Goal: Find specific page/section: Find specific page/section

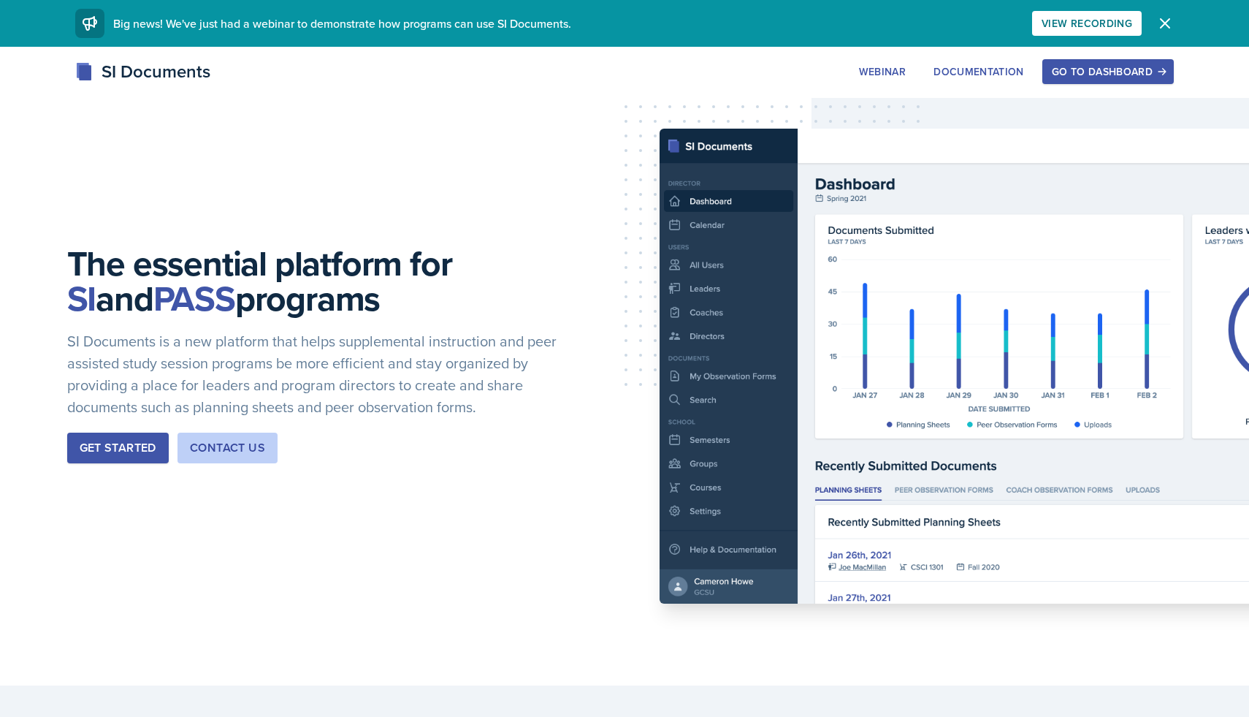
click at [1091, 72] on div "Go to Dashboard" at bounding box center [1108, 72] width 112 height 12
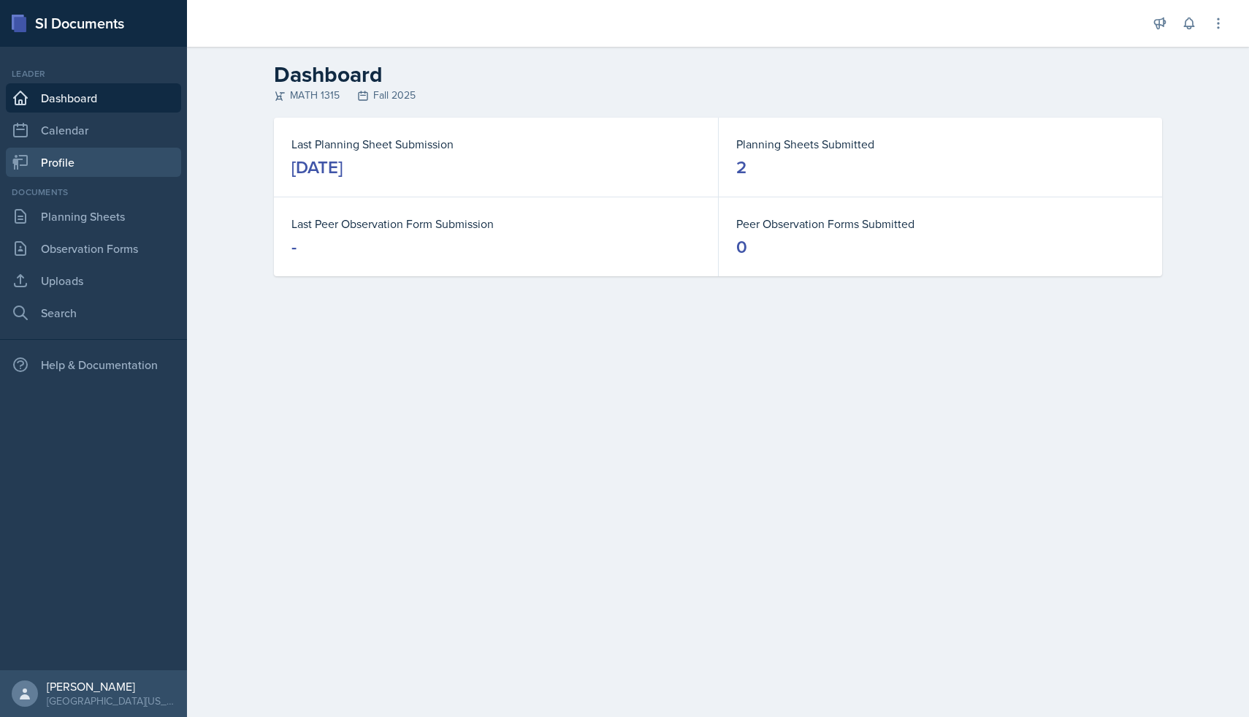
click at [91, 166] on link "Profile" at bounding box center [93, 162] width 175 height 29
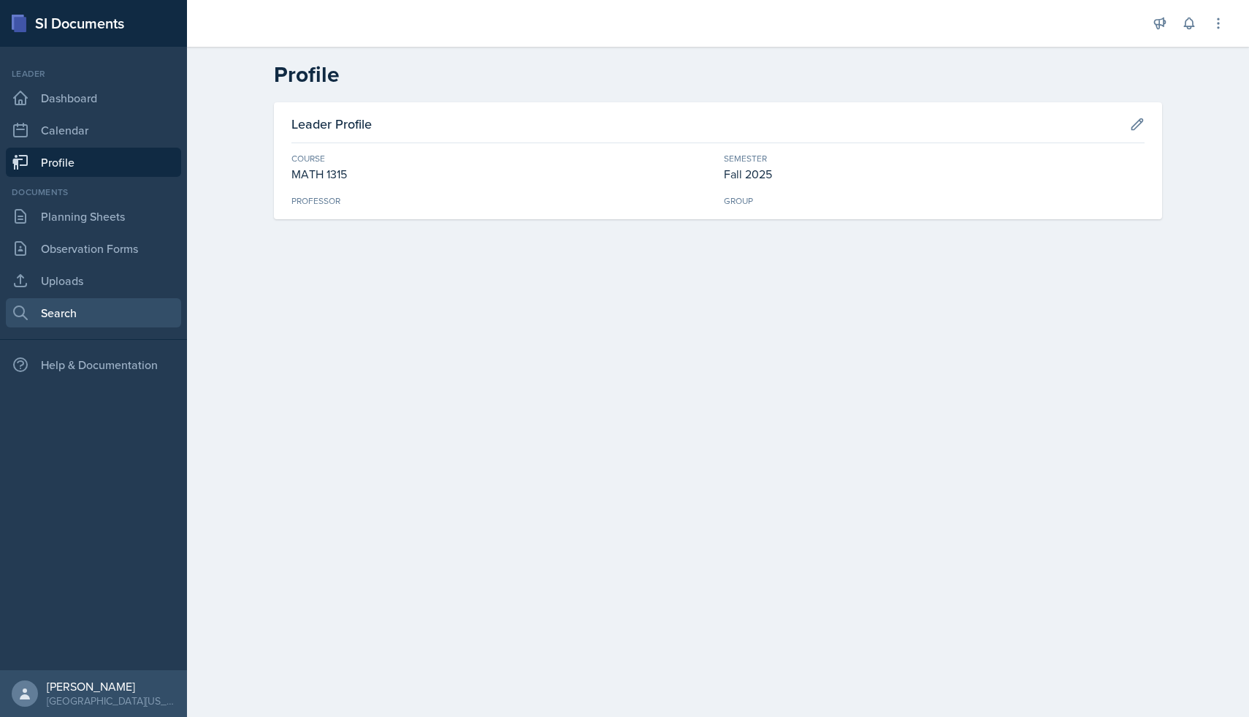
click at [73, 321] on link "Search" at bounding box center [93, 312] width 175 height 29
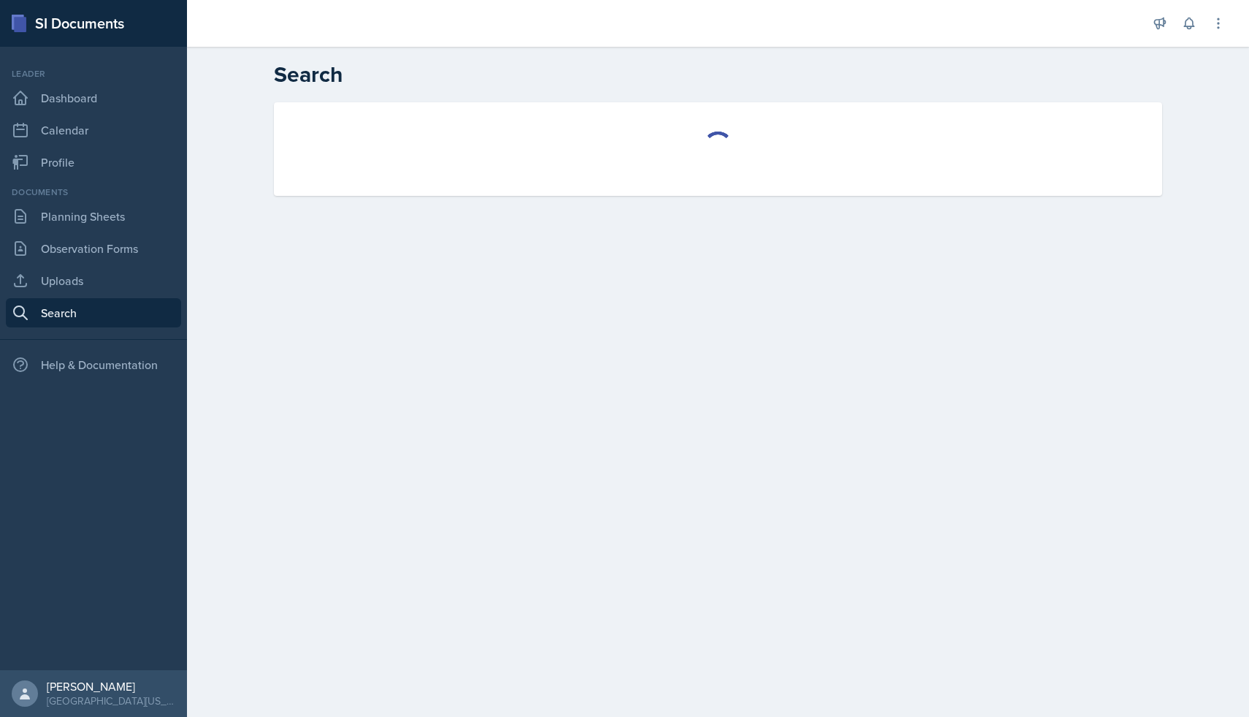
select select "all"
select select "1"
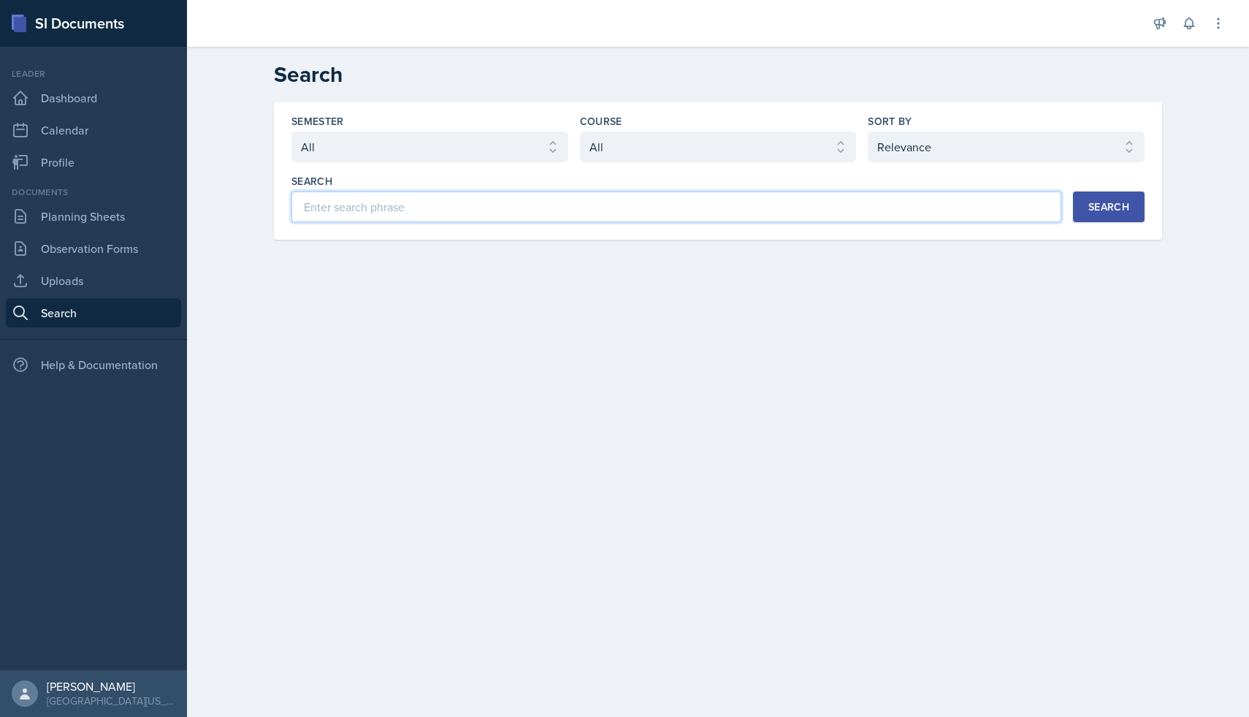
click at [425, 213] on input at bounding box center [676, 206] width 770 height 31
type input "professor expectation form"
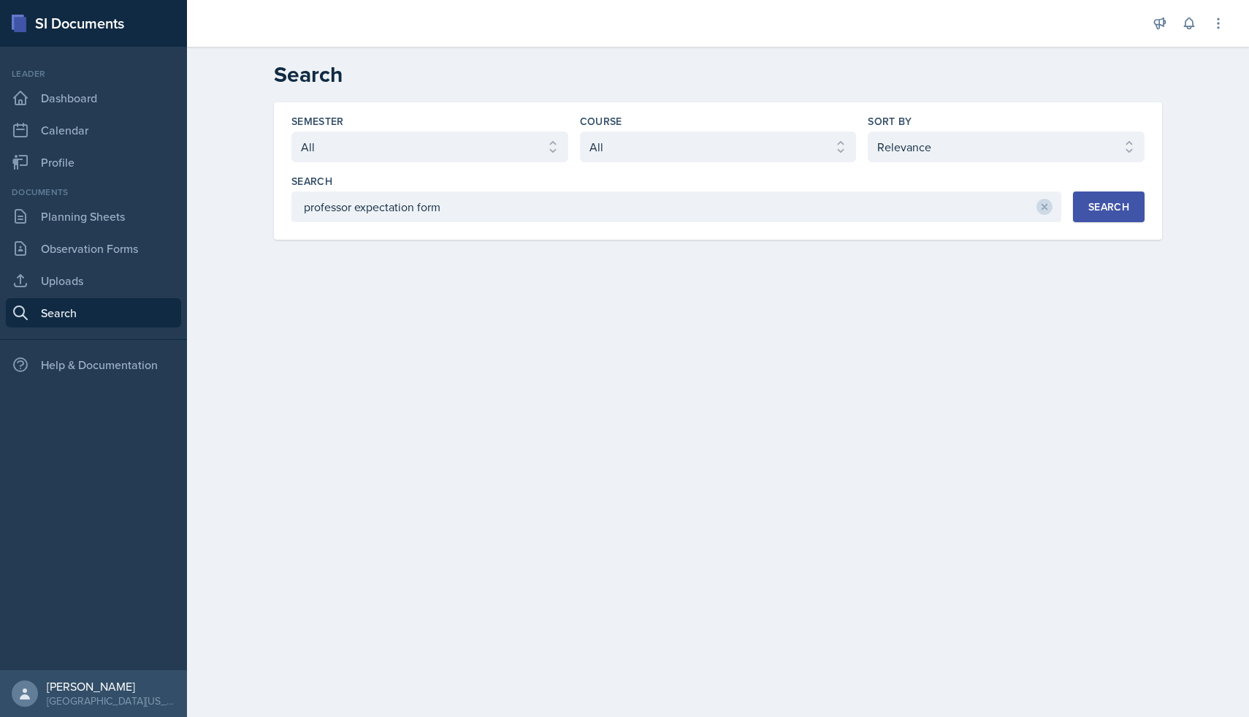
click at [1122, 194] on button "Search" at bounding box center [1109, 206] width 72 height 31
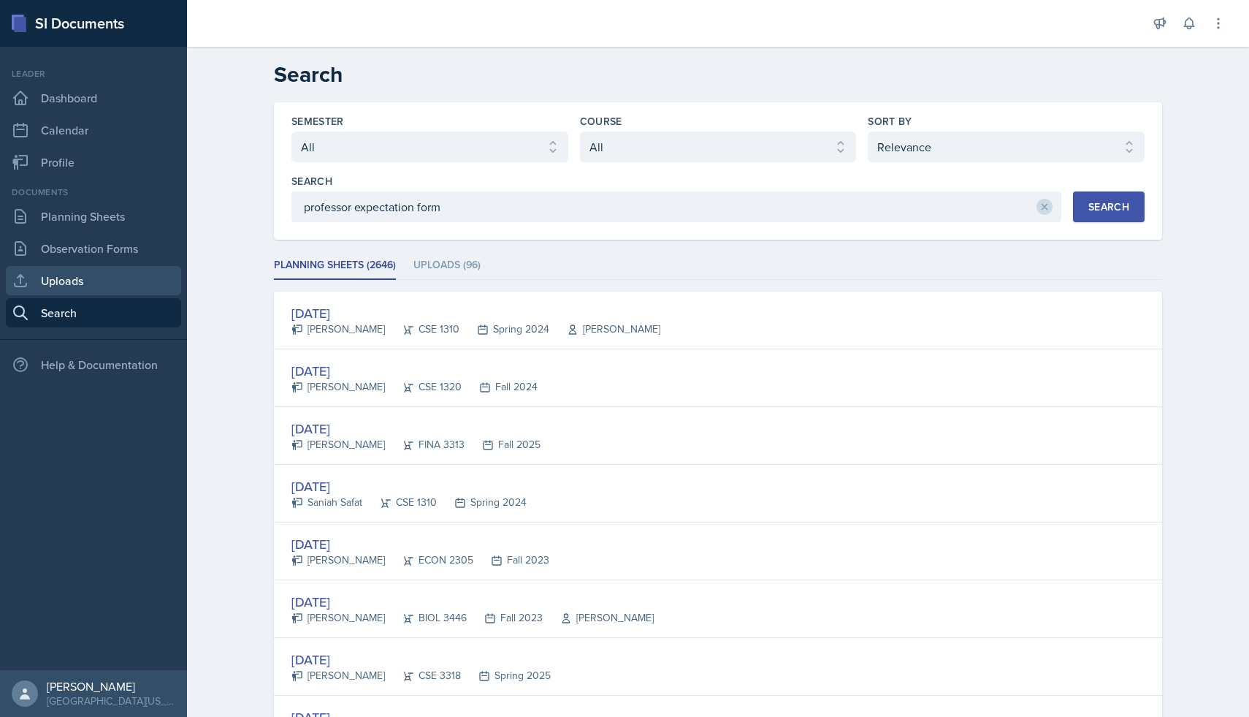
click at [61, 284] on link "Uploads" at bounding box center [93, 280] width 175 height 29
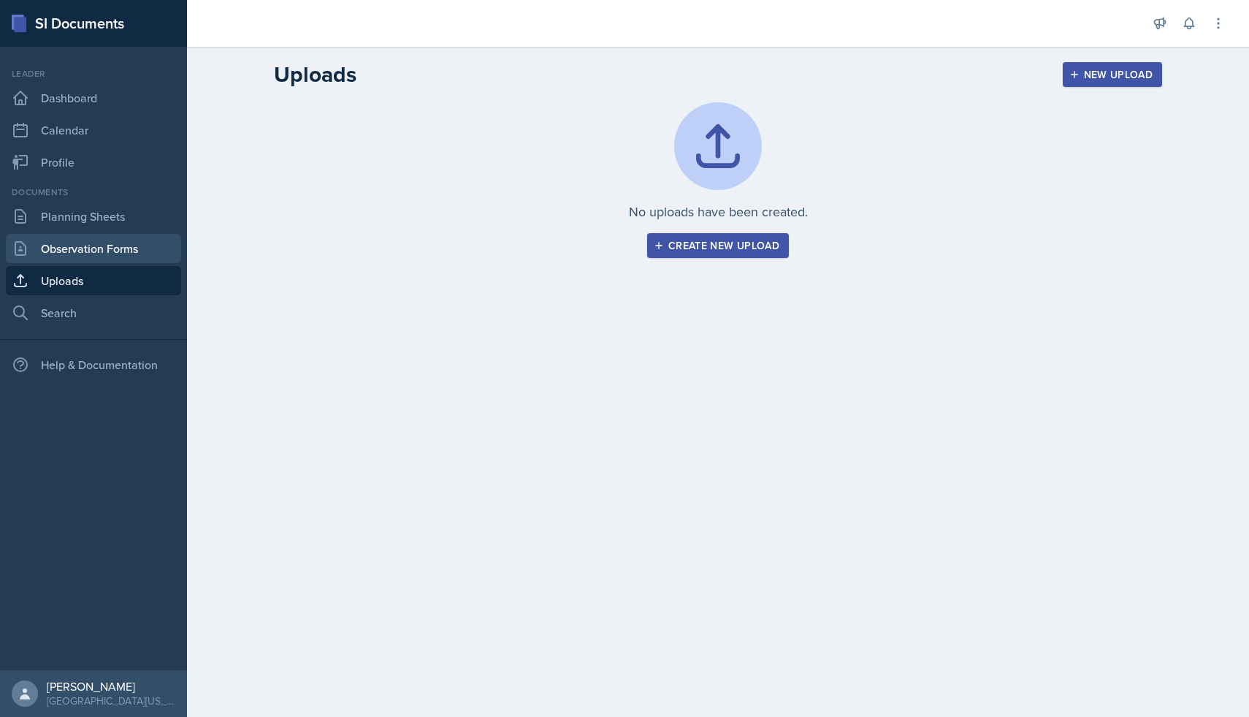
click at [72, 259] on link "Observation Forms" at bounding box center [93, 248] width 175 height 29
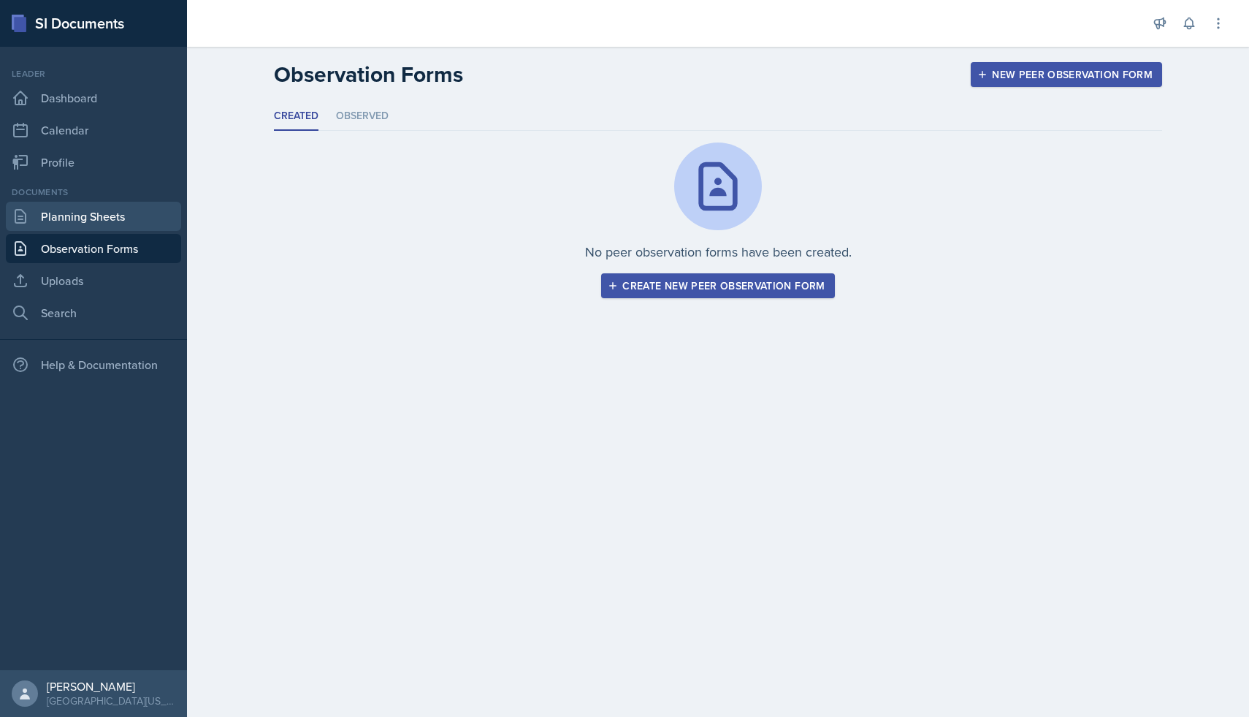
click at [101, 218] on link "Planning Sheets" at bounding box center [93, 216] width 175 height 29
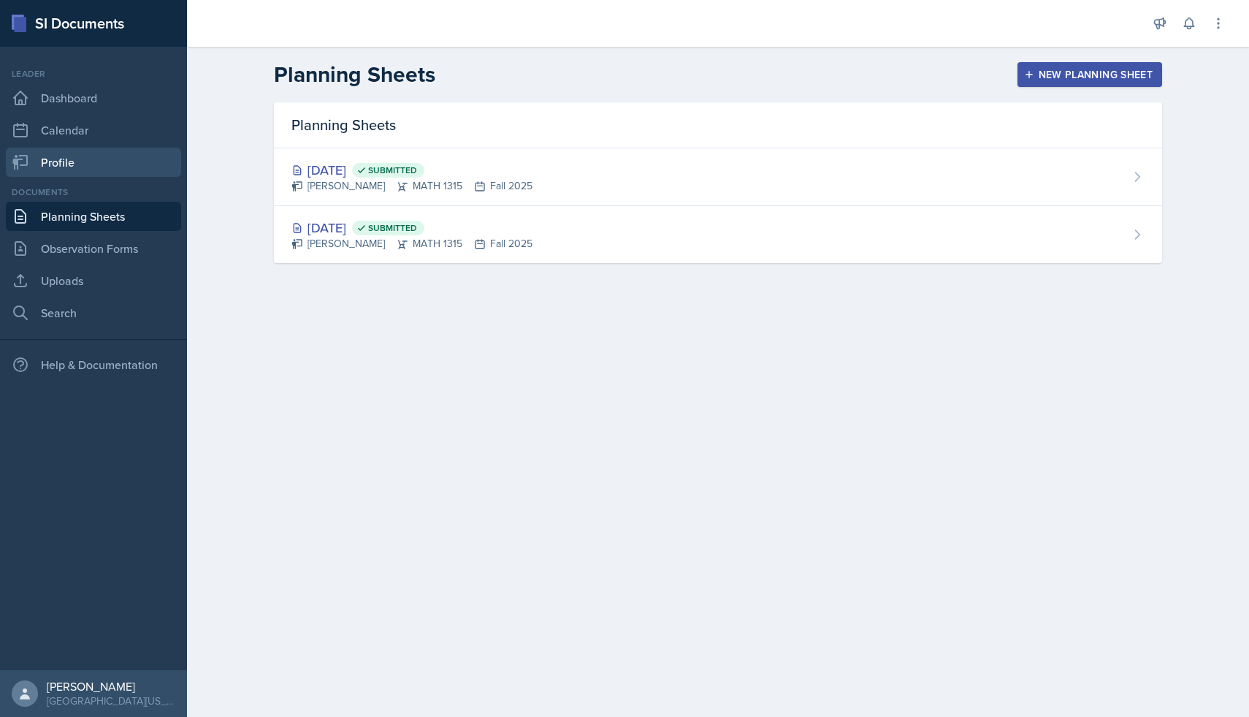
click at [110, 162] on link "Profile" at bounding box center [93, 162] width 175 height 29
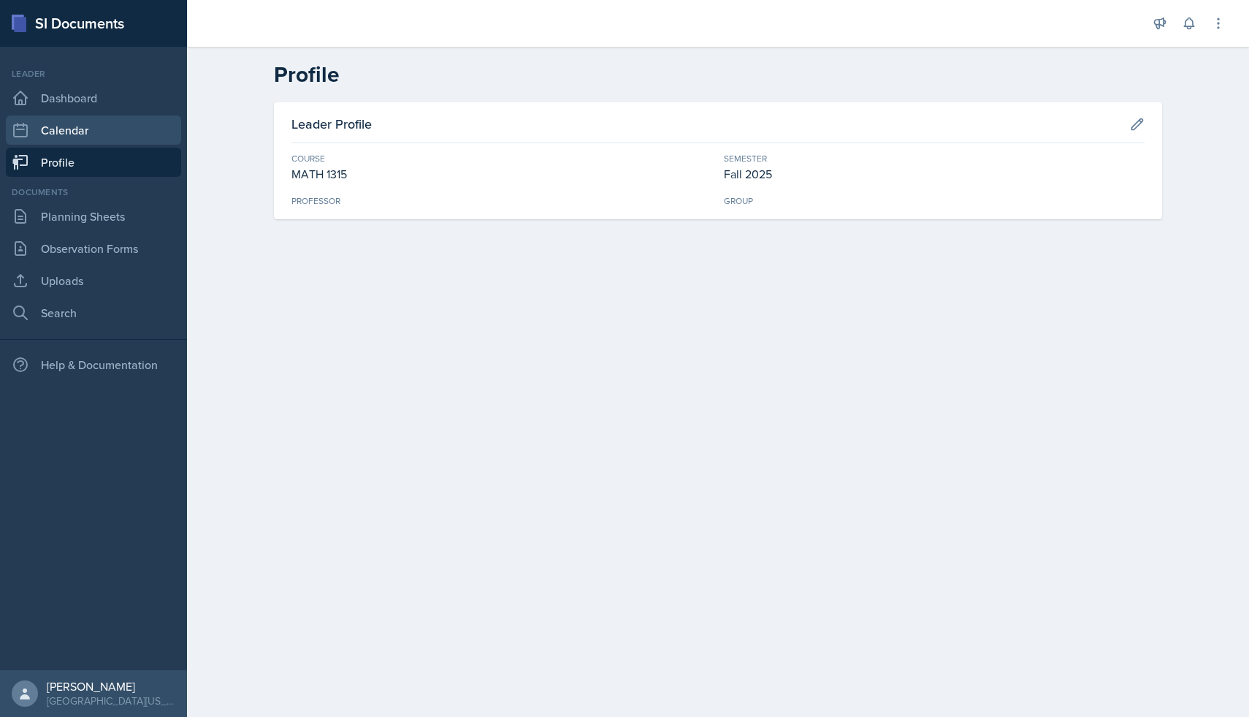
click at [113, 123] on link "Calendar" at bounding box center [93, 129] width 175 height 29
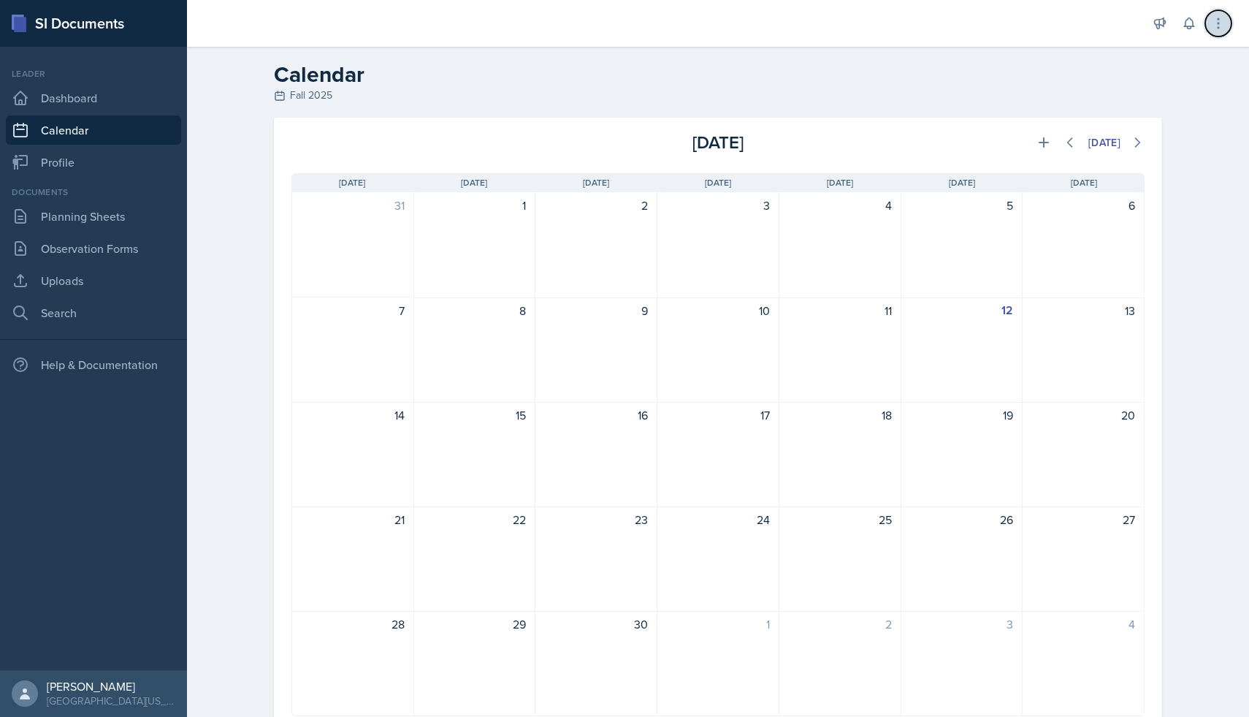
click at [1215, 28] on icon at bounding box center [1218, 23] width 15 height 15
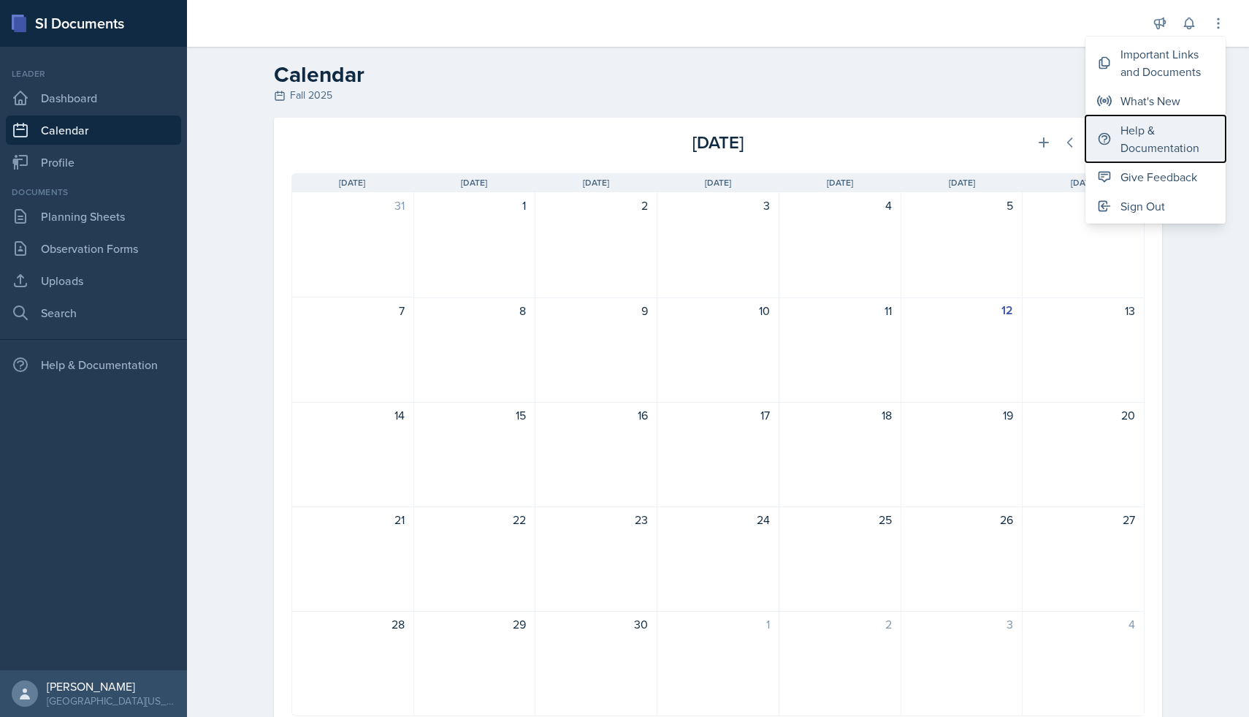
click at [1152, 142] on div "Help & Documentation" at bounding box center [1166, 138] width 93 height 35
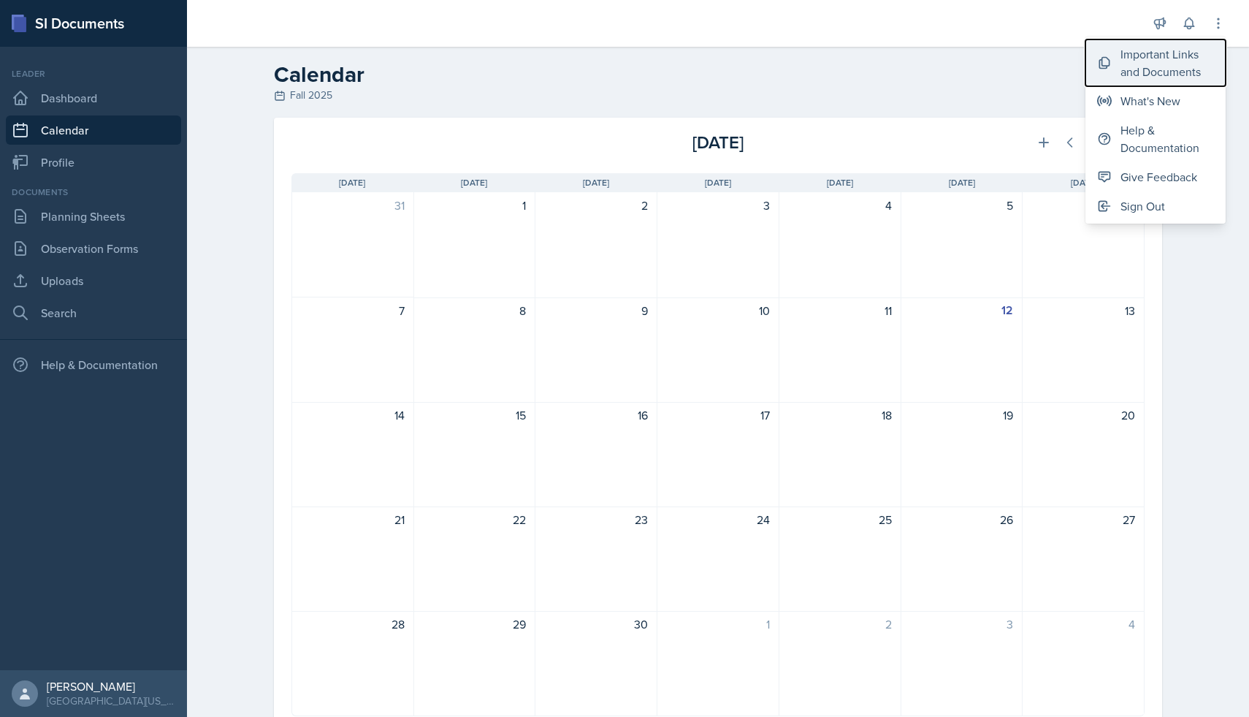
click at [1176, 56] on div "Important Links and Documents" at bounding box center [1166, 62] width 93 height 35
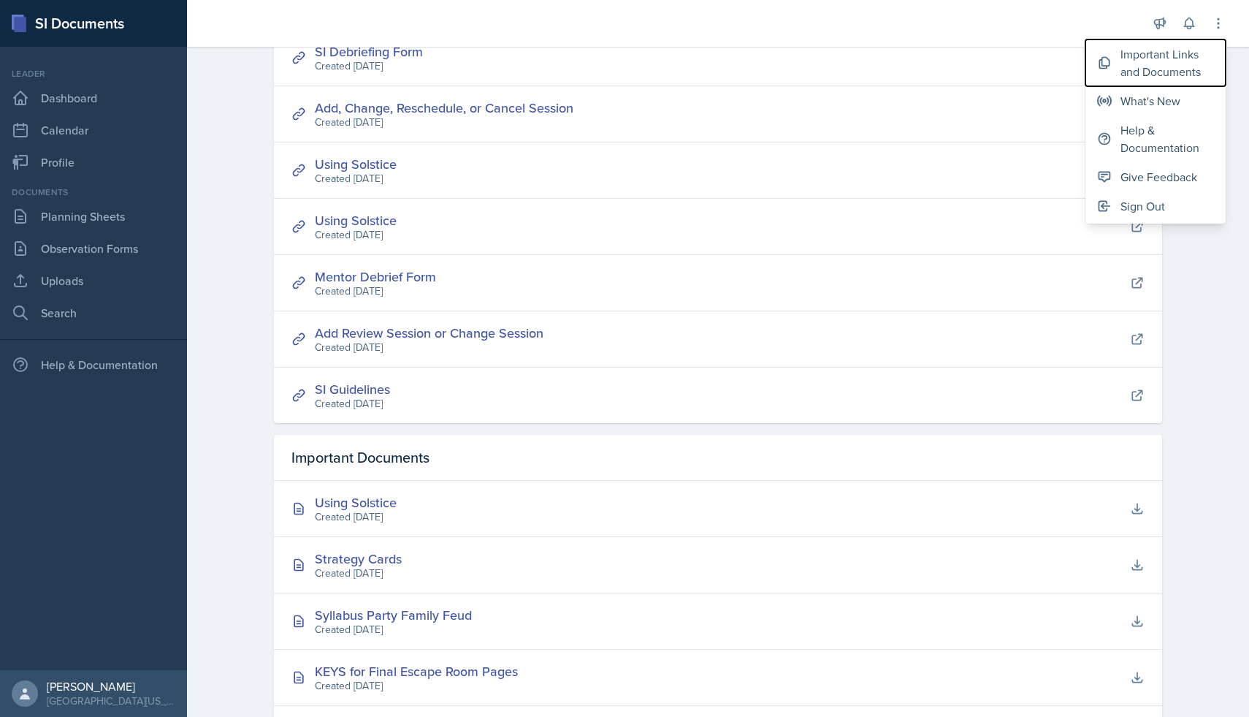
scroll to position [310, 0]
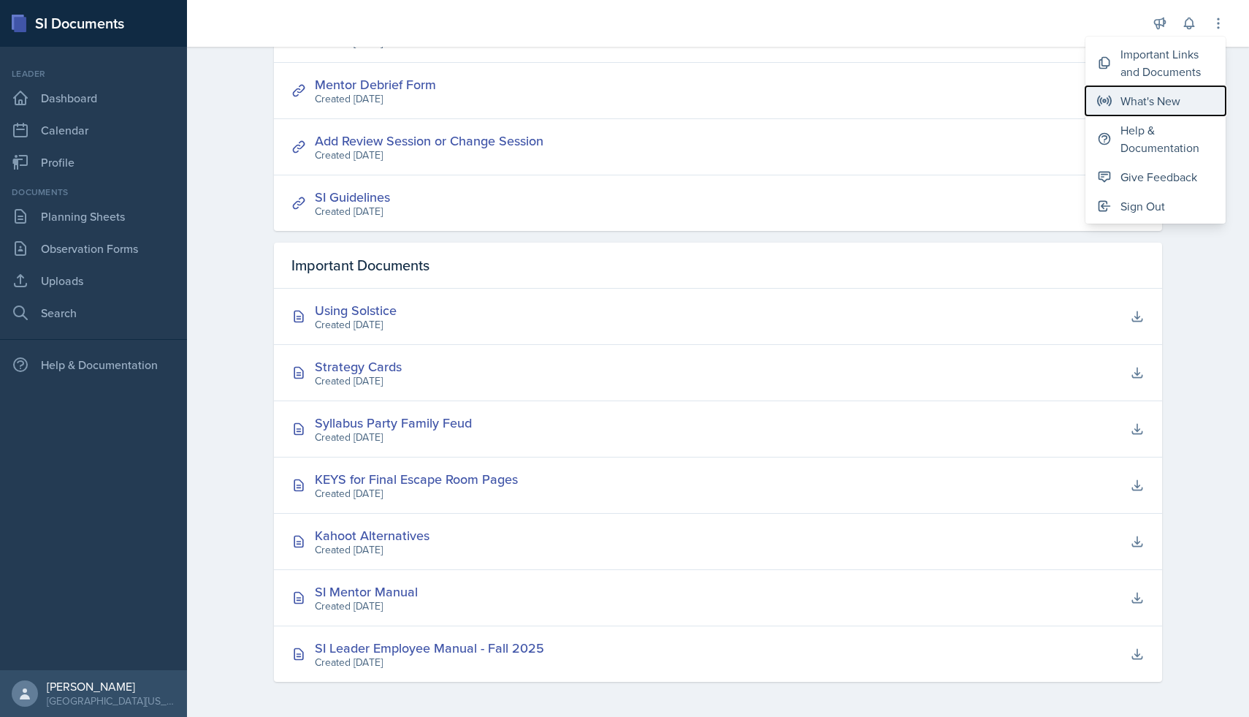
click at [1153, 99] on div "What's New" at bounding box center [1150, 101] width 60 height 18
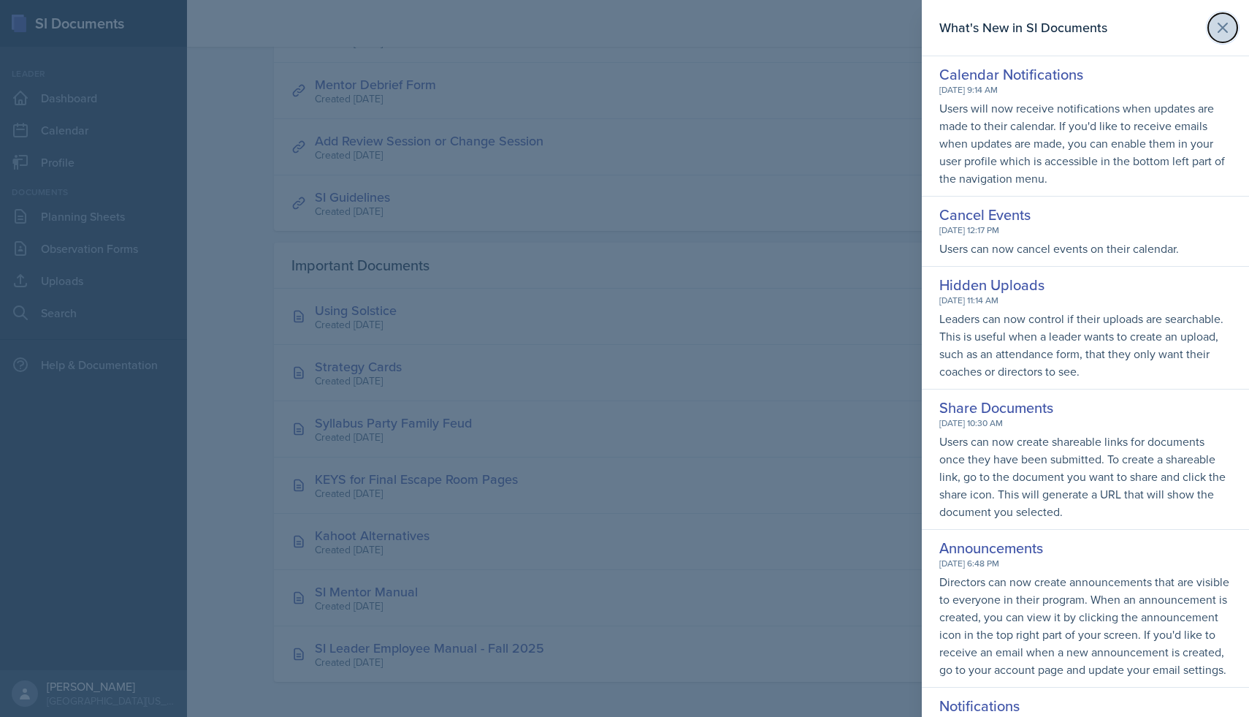
click at [1223, 31] on icon at bounding box center [1223, 28] width 18 height 18
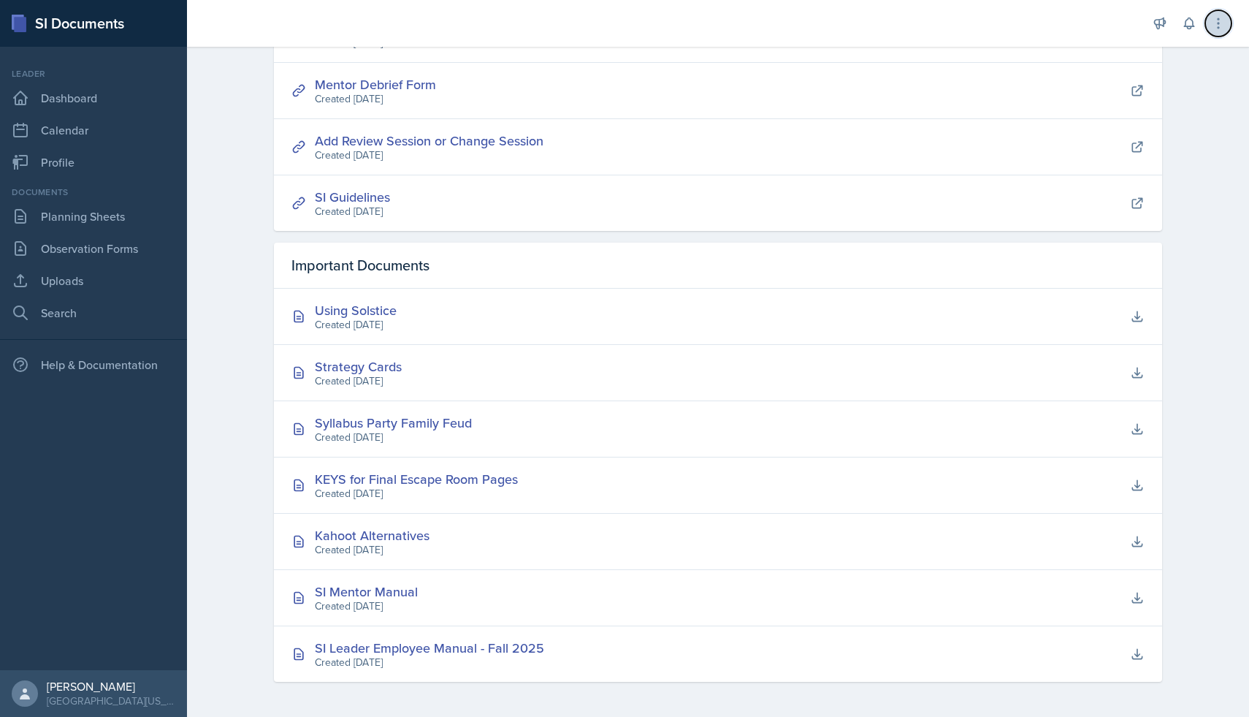
click at [1221, 33] on button at bounding box center [1218, 23] width 26 height 26
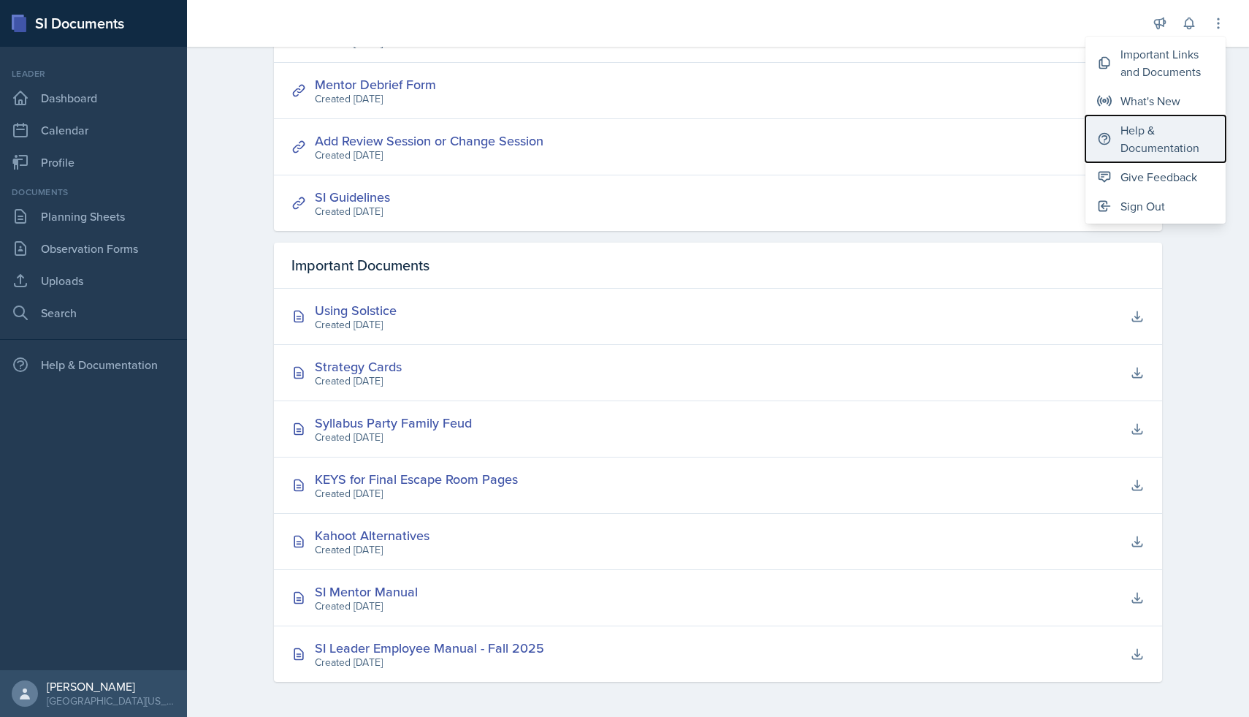
click at [1137, 150] on div "Help & Documentation" at bounding box center [1166, 138] width 93 height 35
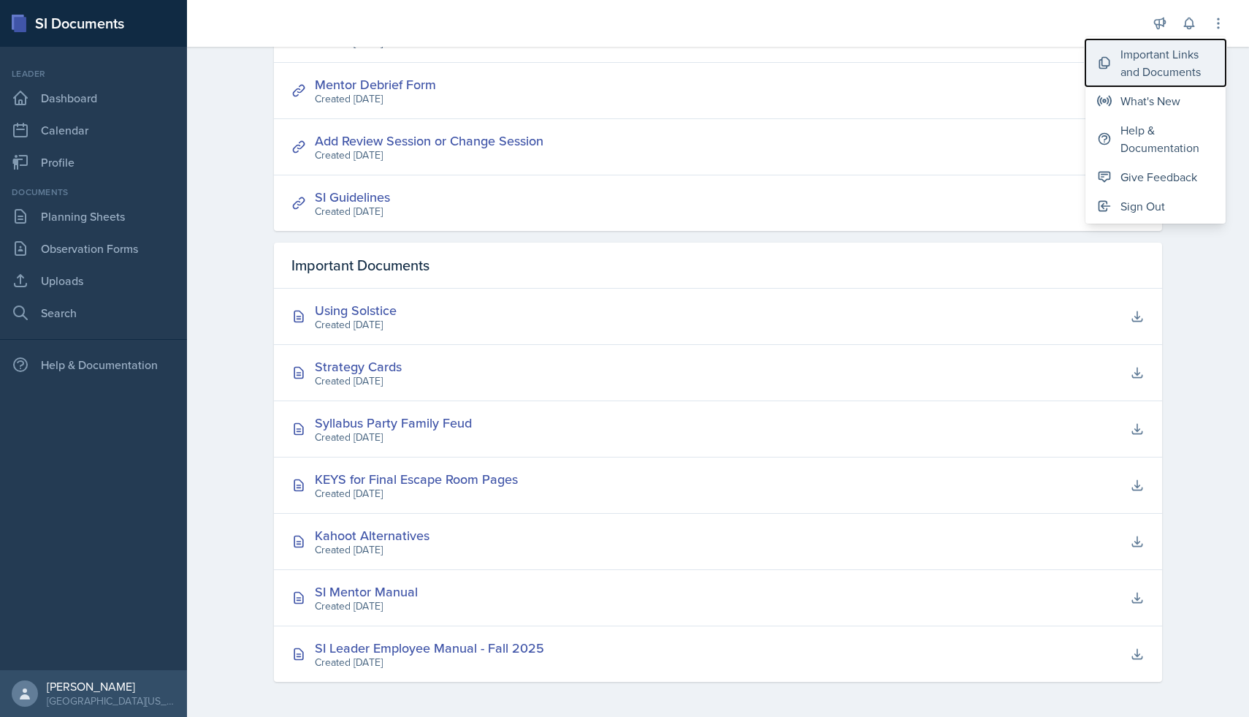
click at [1147, 66] on div "Important Links and Documents" at bounding box center [1166, 62] width 93 height 35
click at [1193, 301] on div "Important Links and Documents Important Links SI Debriefing Form Created [DATE]…" at bounding box center [718, 226] width 1062 height 980
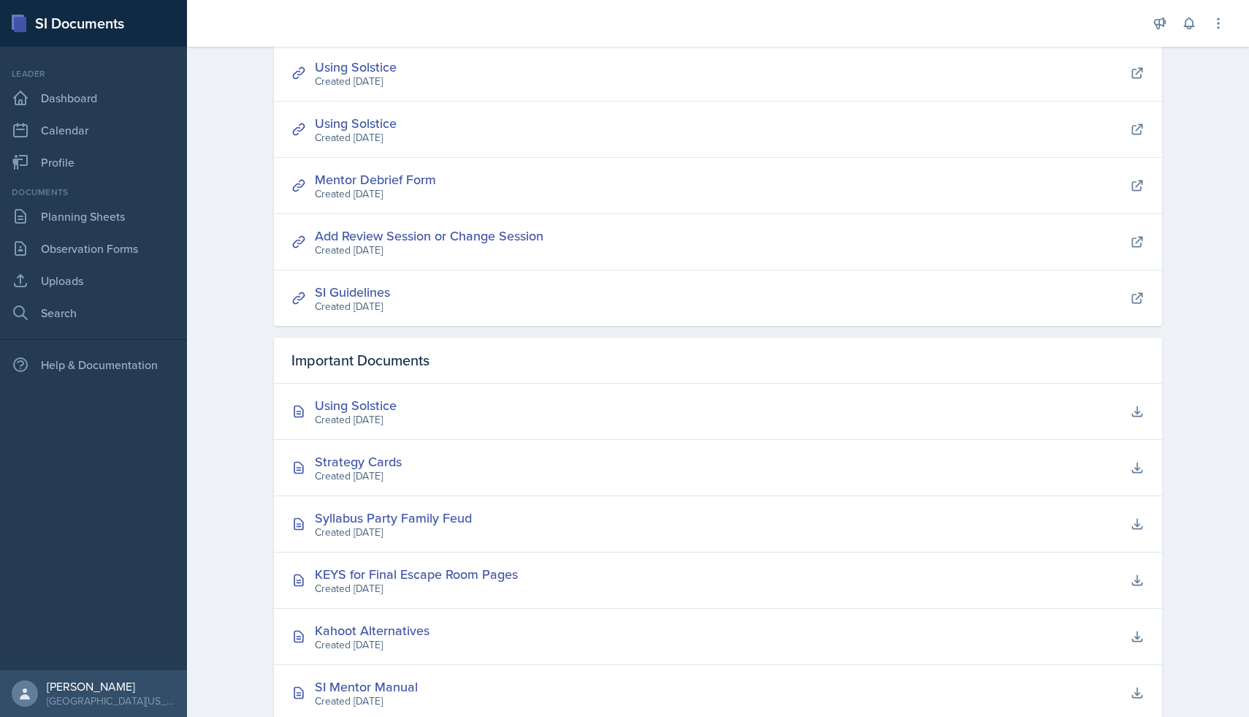
scroll to position [0, 0]
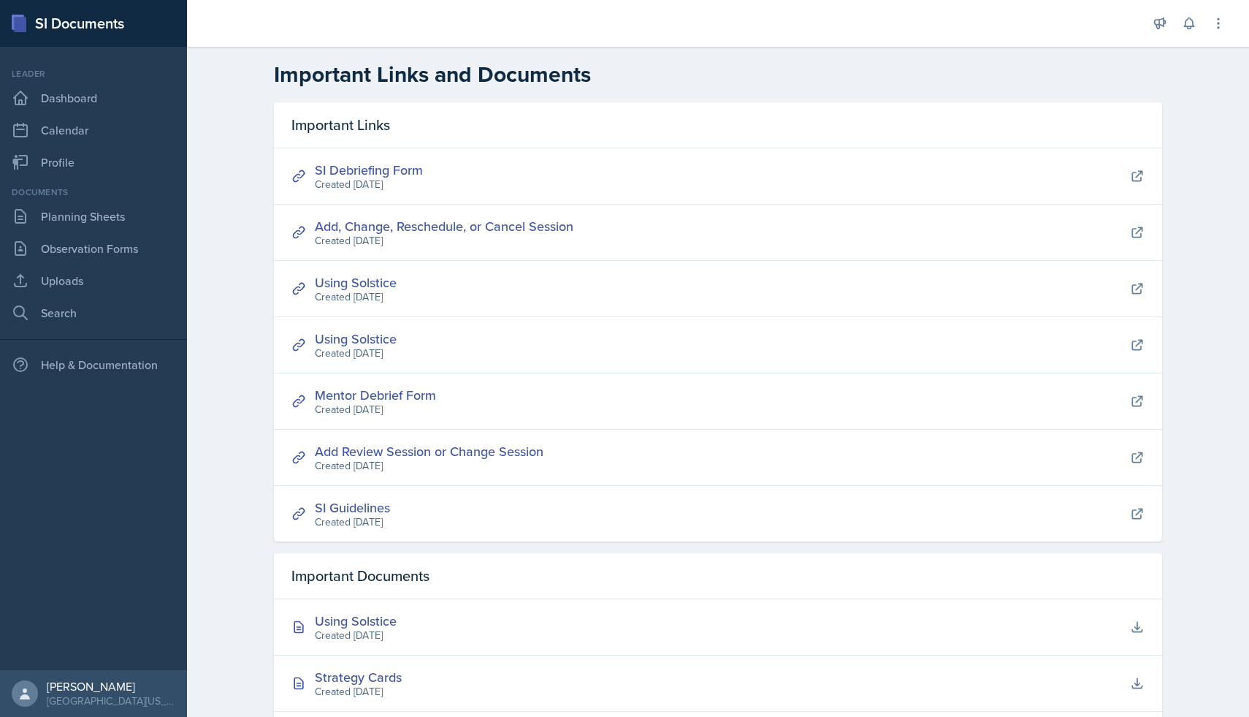
click at [354, 177] on div "Created [DATE]" at bounding box center [369, 184] width 108 height 15
click at [354, 171] on link "SI Debriefing Form" at bounding box center [369, 170] width 108 height 18
click at [1218, 13] on button at bounding box center [1218, 23] width 26 height 26
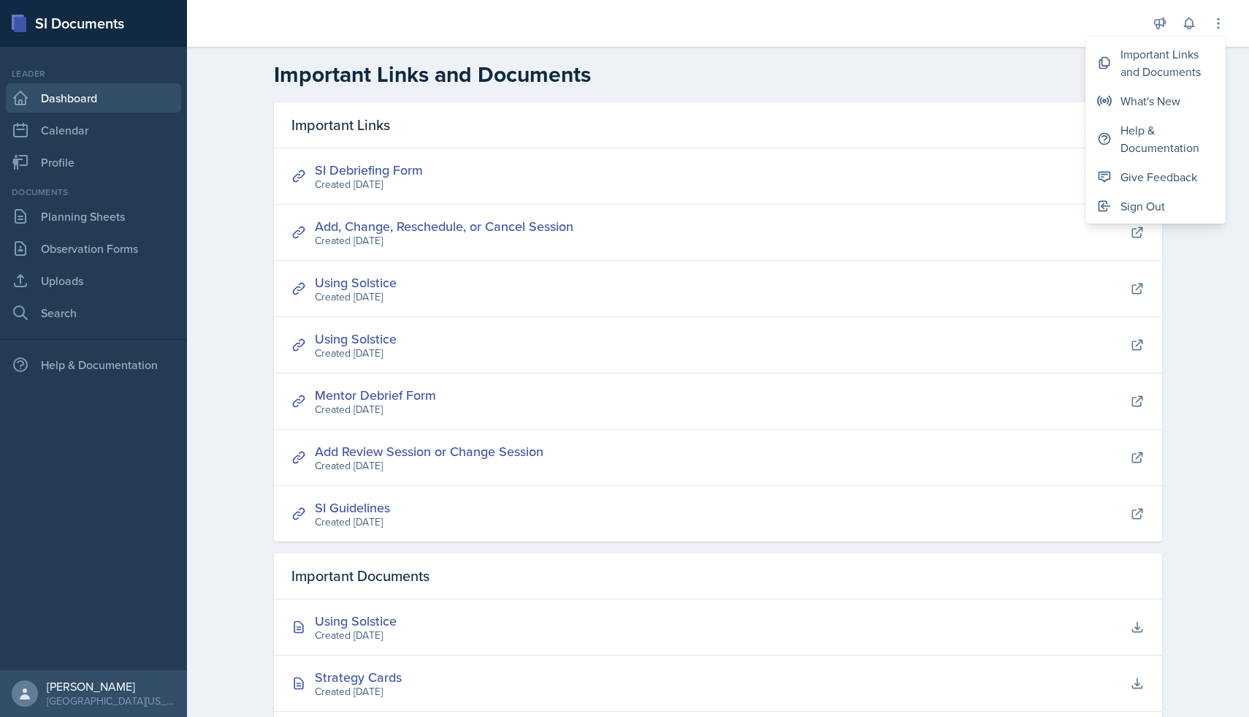
click at [60, 99] on link "Dashboard" at bounding box center [93, 97] width 175 height 29
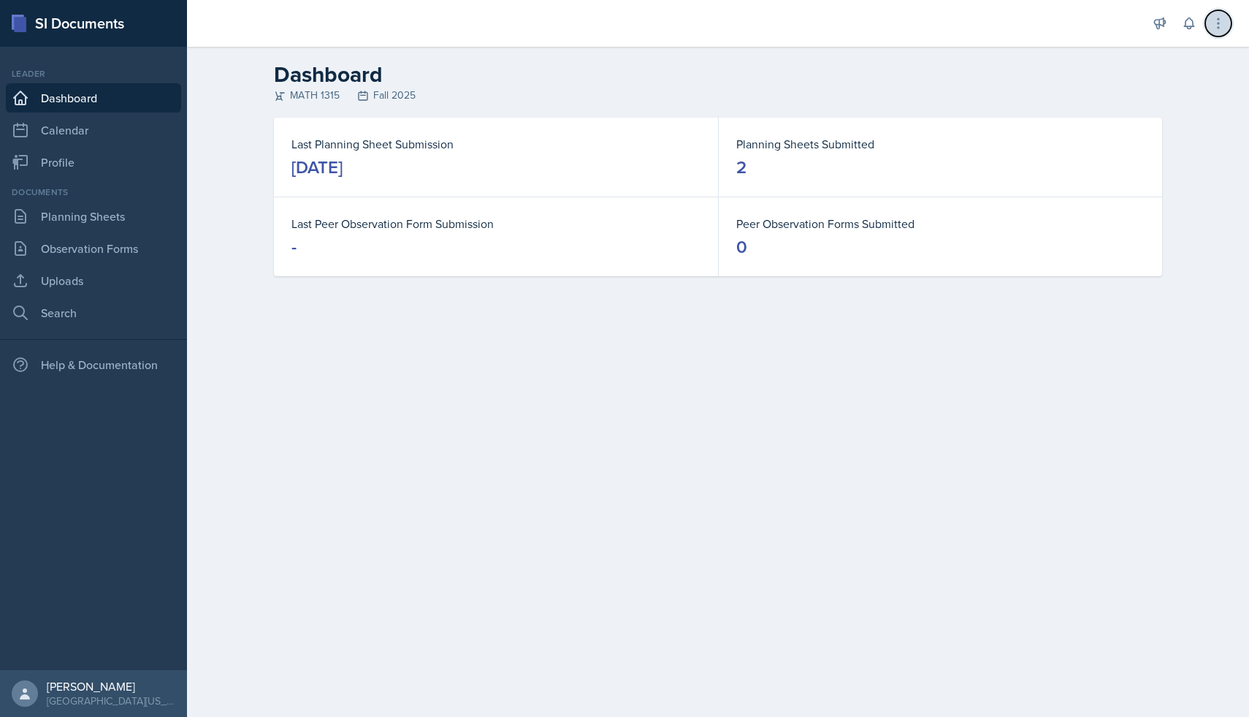
click at [1214, 26] on icon at bounding box center [1218, 23] width 15 height 15
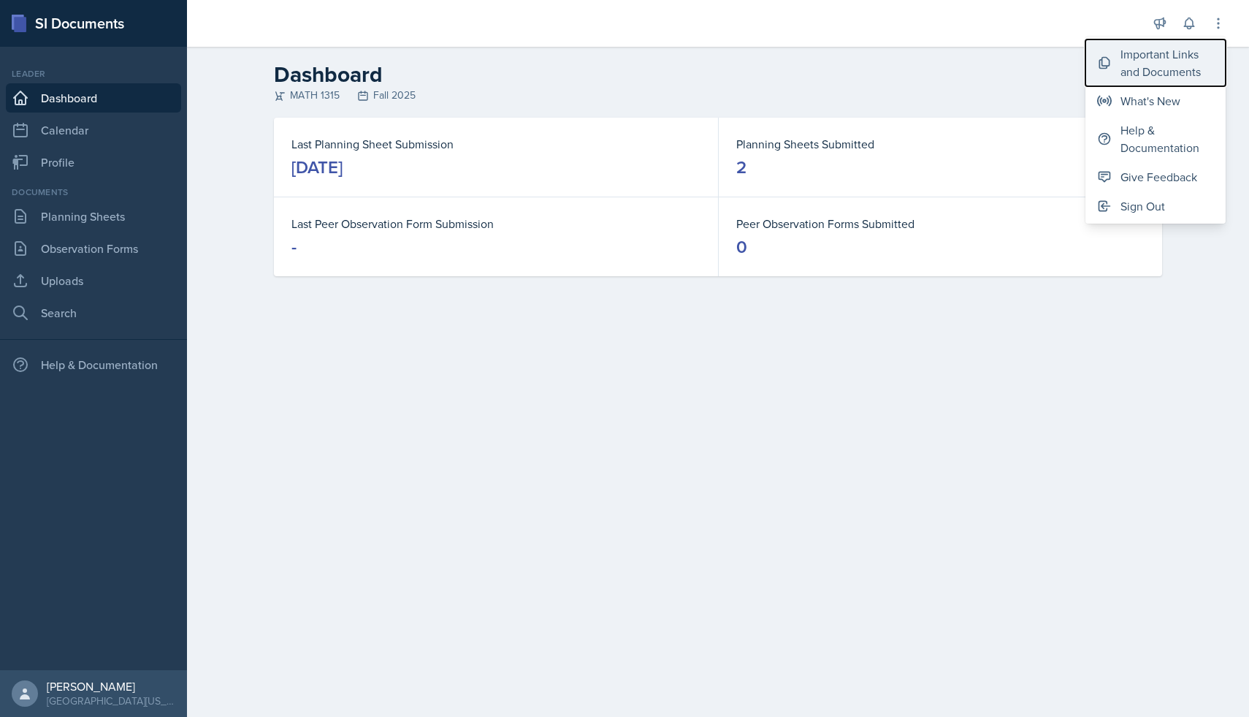
click at [1159, 53] on div "Important Links and Documents" at bounding box center [1166, 62] width 93 height 35
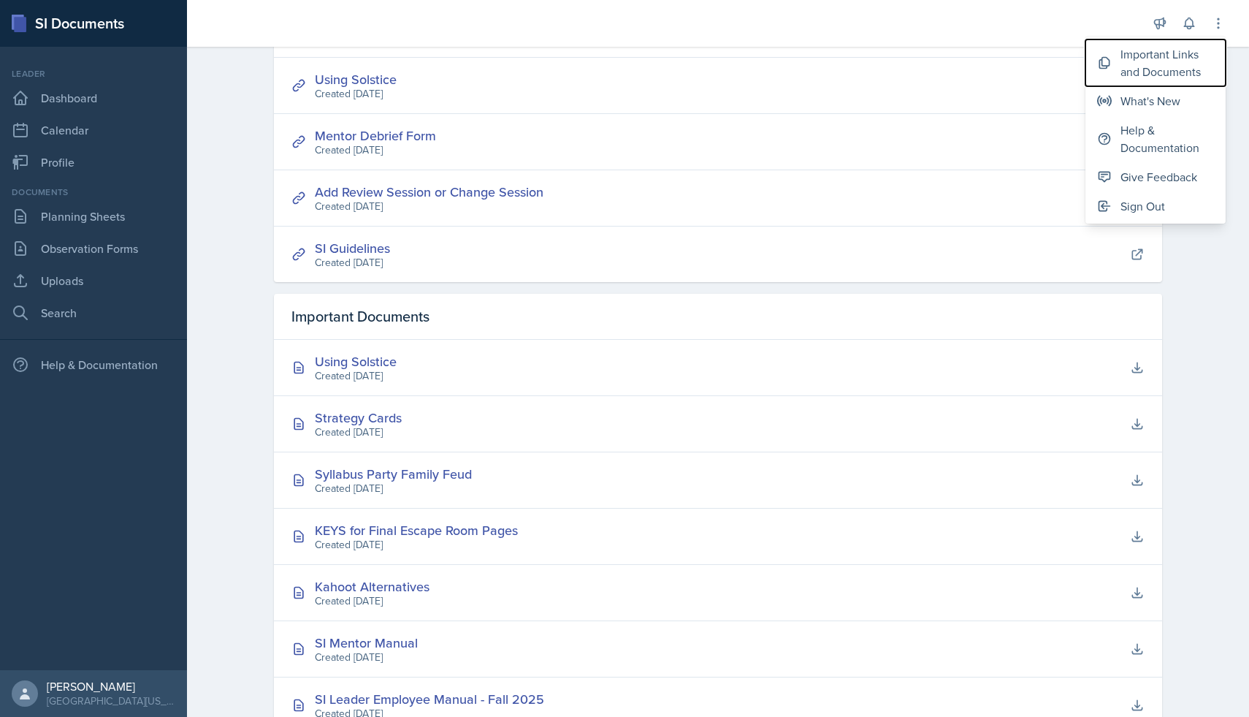
scroll to position [310, 0]
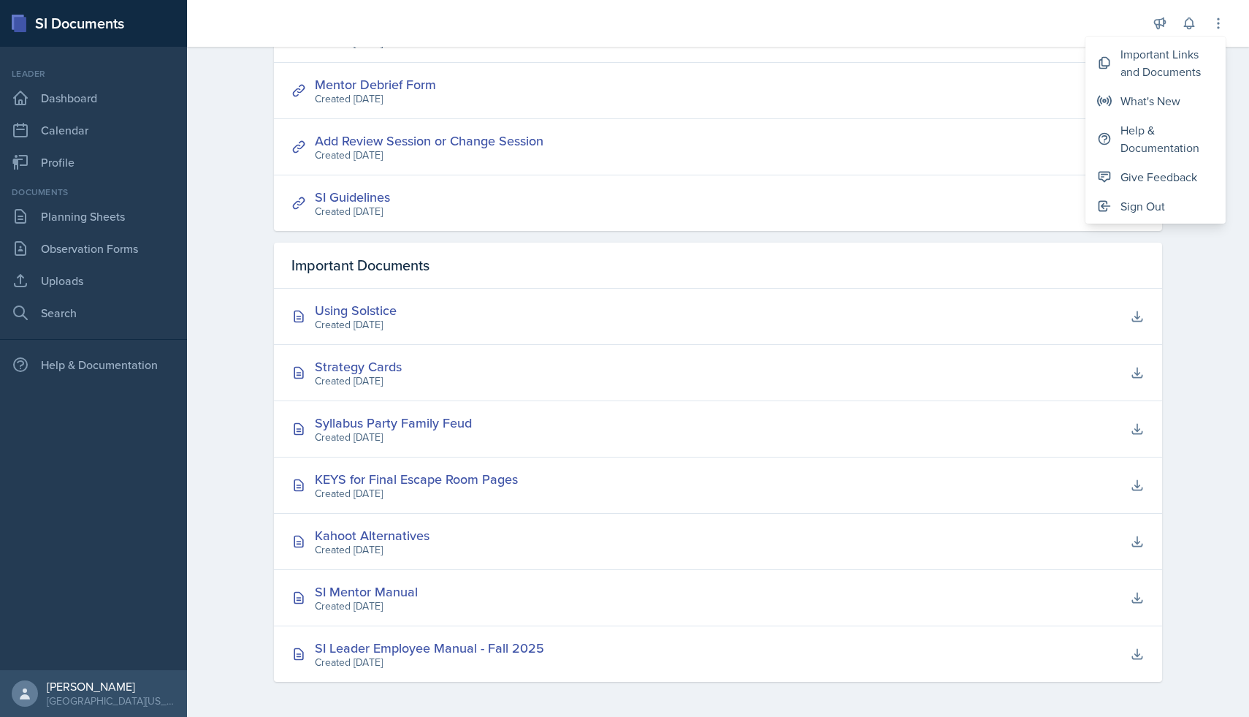
click at [256, 267] on div "Important Links SI Debriefing Form Created [DATE] Add, Change, Reschedule, or C…" at bounding box center [718, 254] width 935 height 925
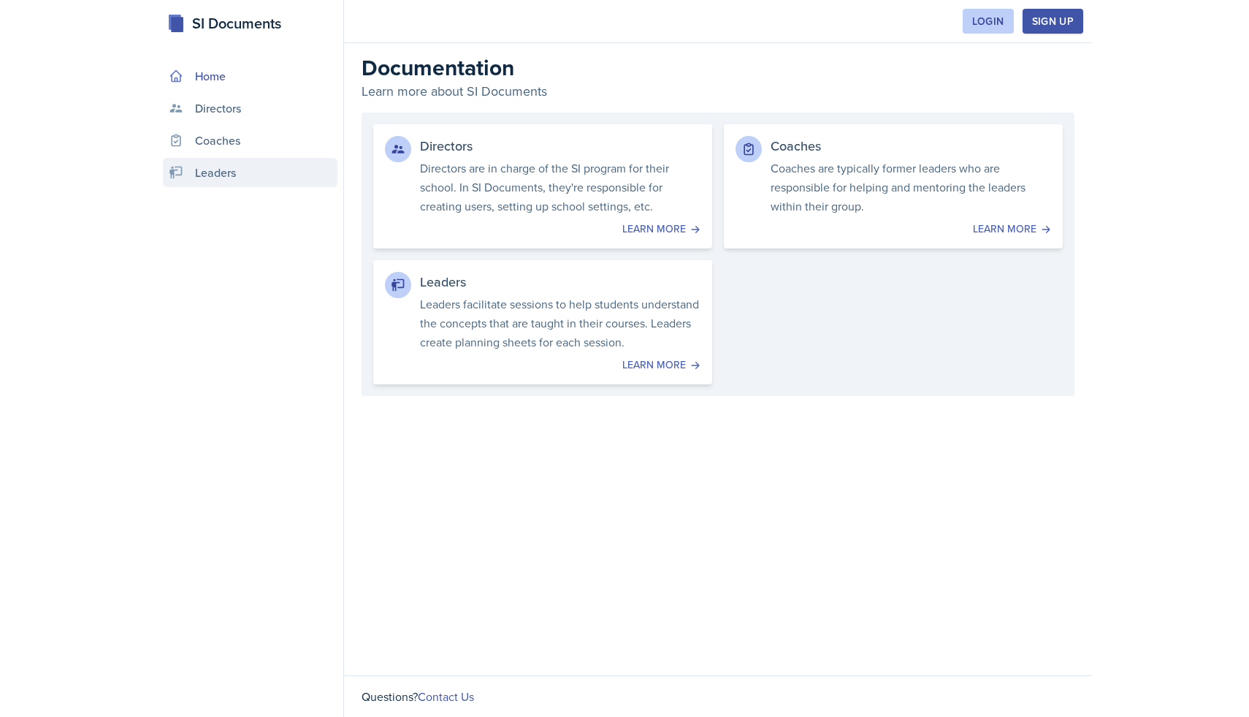
click at [275, 171] on link "Leaders" at bounding box center [250, 172] width 175 height 29
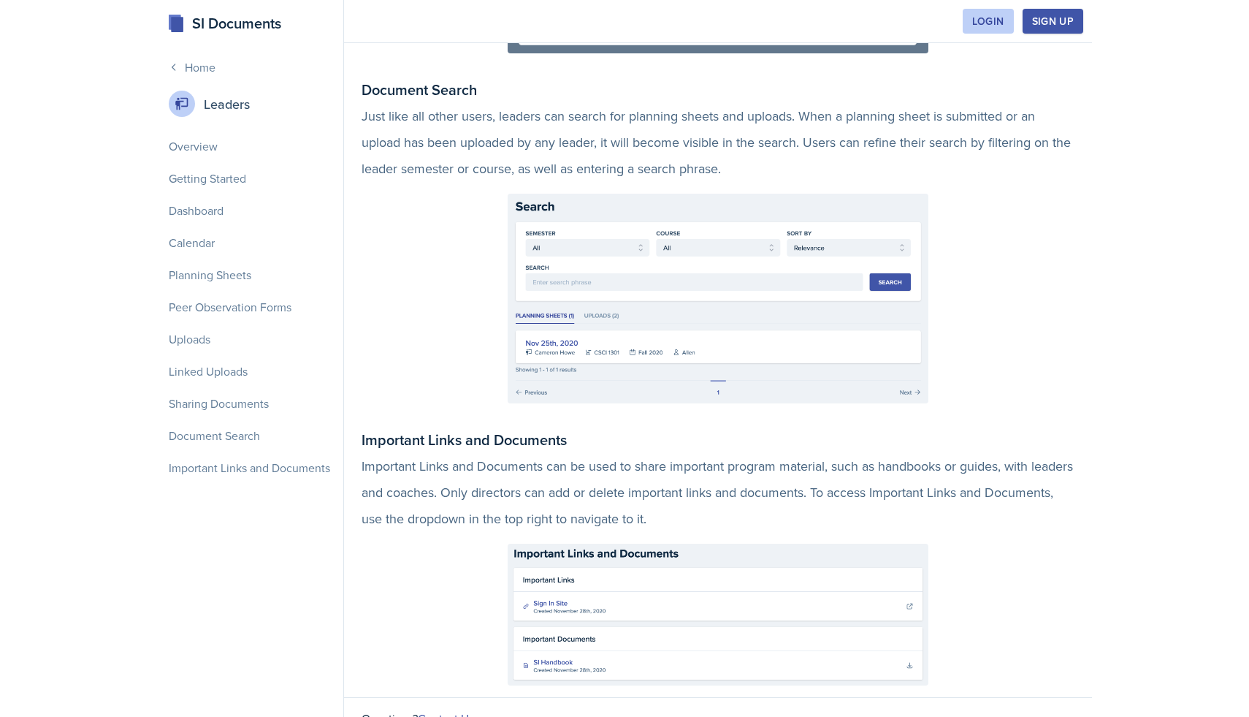
scroll to position [3362, 0]
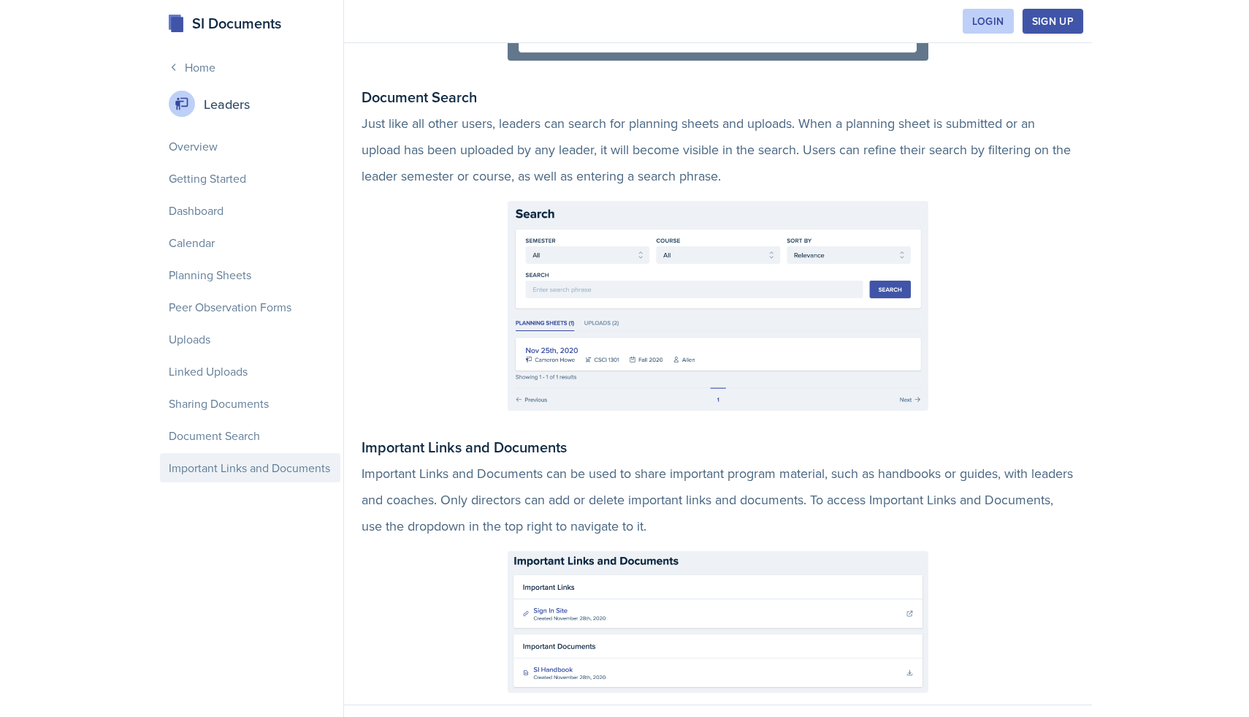
click at [279, 474] on div "Important Links and Documents" at bounding box center [250, 467] width 180 height 29
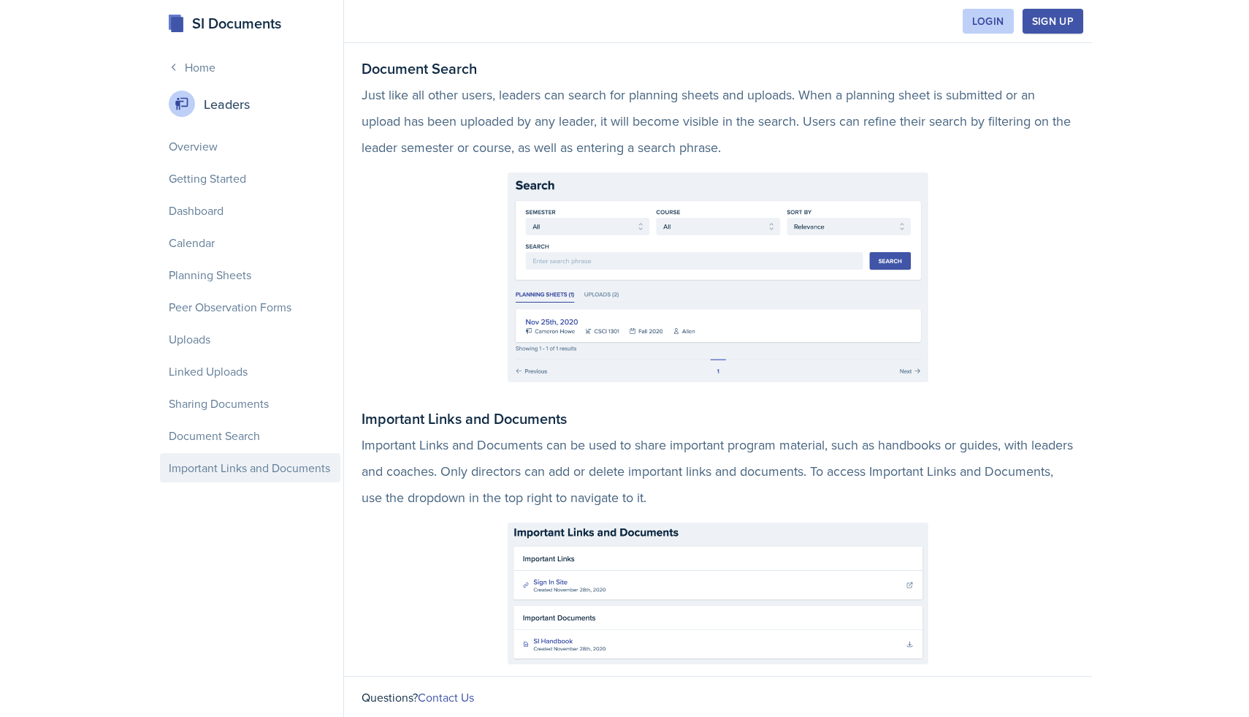
scroll to position [3391, 0]
